Goal: Transaction & Acquisition: Purchase product/service

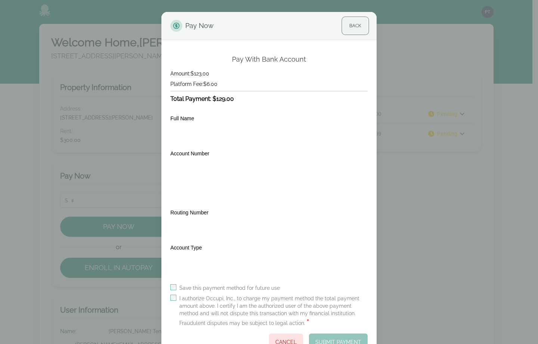
click at [358, 29] on button "Back" at bounding box center [355, 26] width 25 height 16
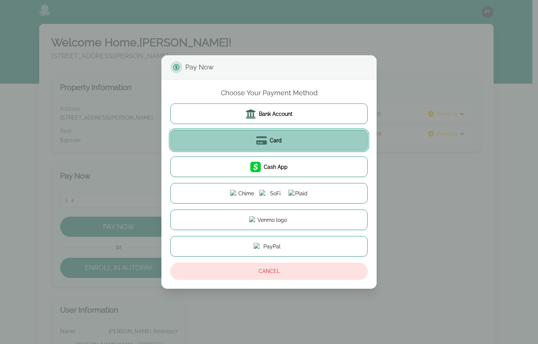
click at [271, 140] on span "Card" at bounding box center [276, 140] width 12 height 7
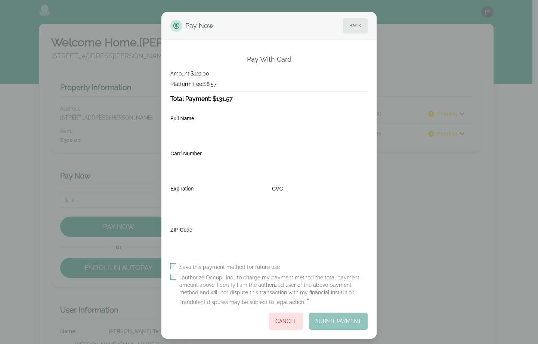
click at [227, 231] on div "ZIP Code" at bounding box center [268, 241] width 197 height 32
click at [218, 226] on div "ZIP Code" at bounding box center [268, 241] width 197 height 32
click at [184, 270] on label "Save this payment method for future use" at bounding box center [229, 266] width 100 height 7
click at [183, 275] on label "I authorize Occupi, Inc., to charge my payment method the total payment amount …" at bounding box center [273, 290] width 188 height 33
click at [183, 267] on label "Save this payment method for future use" at bounding box center [229, 266] width 100 height 7
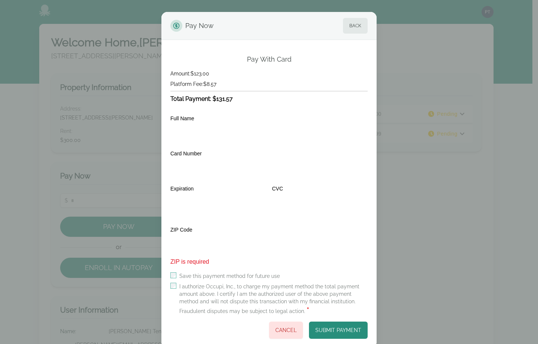
click at [270, 232] on div "ZIP Code ZIP is required" at bounding box center [268, 245] width 197 height 41
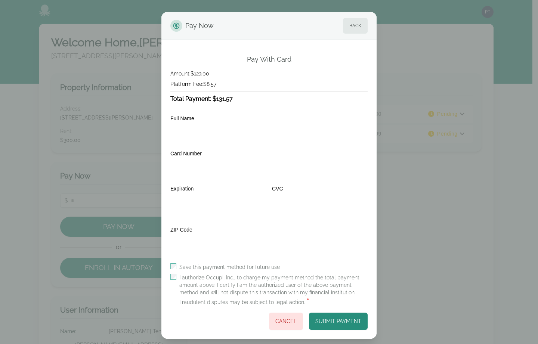
click at [276, 153] on div "Card Number" at bounding box center [268, 164] width 197 height 31
click at [243, 148] on div "Full Name Card Number Expiration CVC ZIP Code Country" at bounding box center [268, 183] width 197 height 148
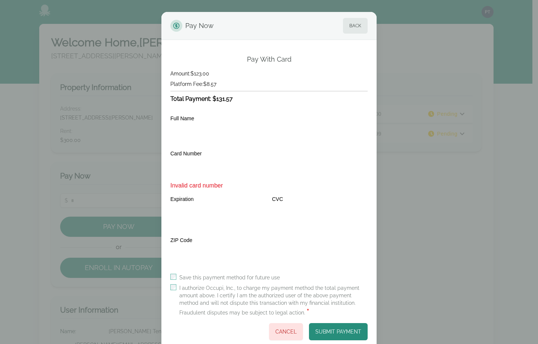
click at [208, 148] on div "Full Name Card Number Invalid card number Expiration CVC ZIP Code Country" at bounding box center [268, 188] width 197 height 158
